Goal: Navigation & Orientation: Find specific page/section

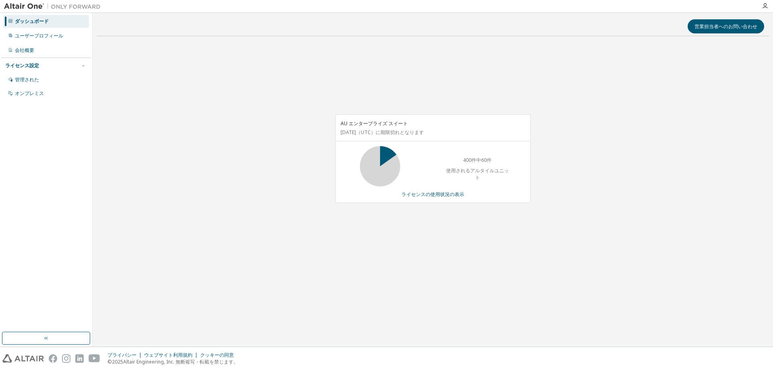
click at [41, 23] on font "ダッシュボード" at bounding box center [32, 21] width 34 height 7
